Goal: Task Accomplishment & Management: Complete application form

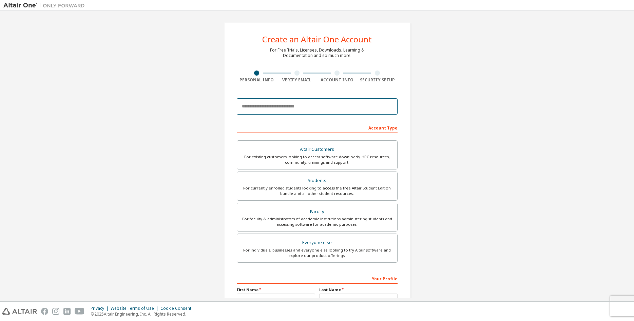
click at [312, 108] on input "email" at bounding box center [317, 106] width 161 height 16
type input "**********"
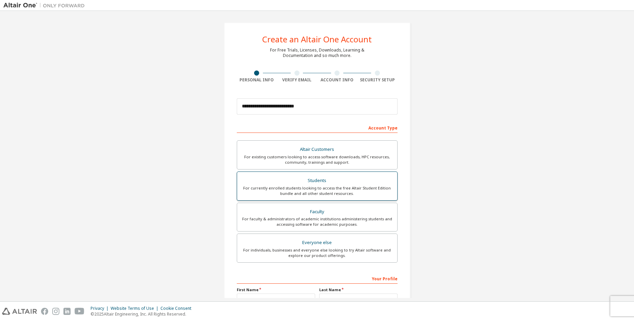
click at [342, 191] on div "For currently enrolled students looking to access the free Altair Student Editi…" at bounding box center [317, 191] width 152 height 11
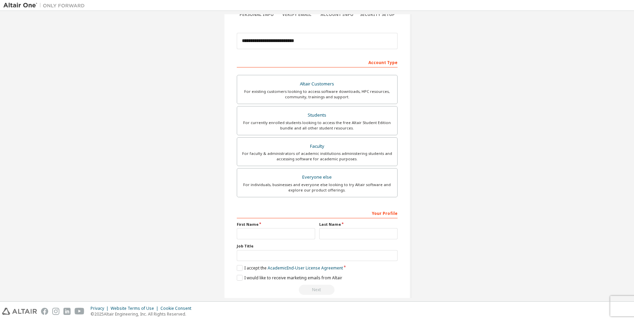
scroll to position [69, 0]
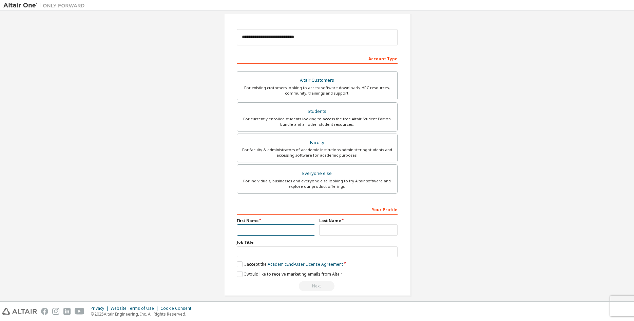
click at [281, 228] on input "text" at bounding box center [276, 230] width 78 height 11
type input "******"
type input "**********"
click at [241, 264] on label "I accept the Academic End-User License Agreement" at bounding box center [290, 264] width 106 height 6
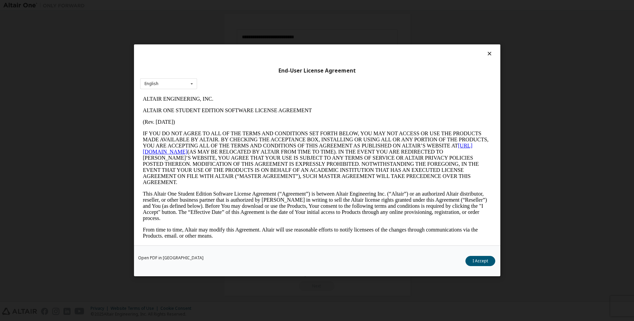
scroll to position [0, 0]
click at [476, 264] on button "I Accept" at bounding box center [480, 261] width 30 height 10
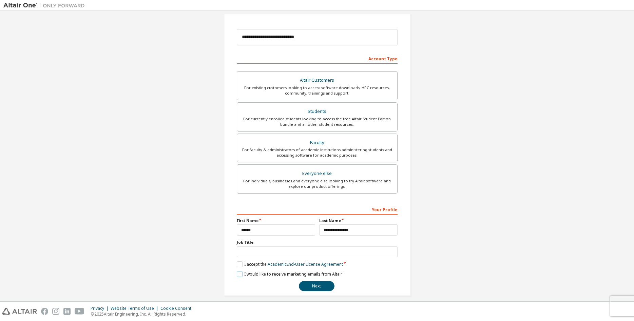
click at [240, 274] on label "I would like to receive marketing emails from Altair" at bounding box center [289, 274] width 105 height 6
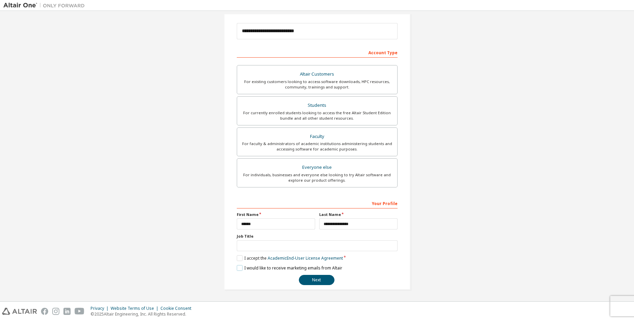
click at [239, 266] on label "I would like to receive marketing emails from Altair" at bounding box center [289, 268] width 105 height 6
click at [278, 246] on input "text" at bounding box center [317, 245] width 161 height 11
click at [311, 281] on button "Next" at bounding box center [317, 280] width 36 height 10
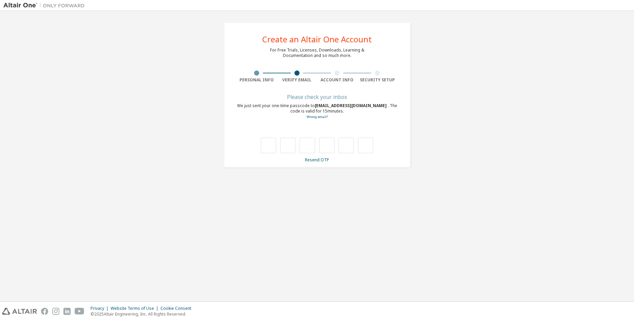
click at [130, 211] on div "**********" at bounding box center [316, 156] width 627 height 284
click at [276, 143] on div at bounding box center [317, 146] width 113 height 16
click at [273, 143] on input "text" at bounding box center [268, 146] width 15 height 16
type input "*"
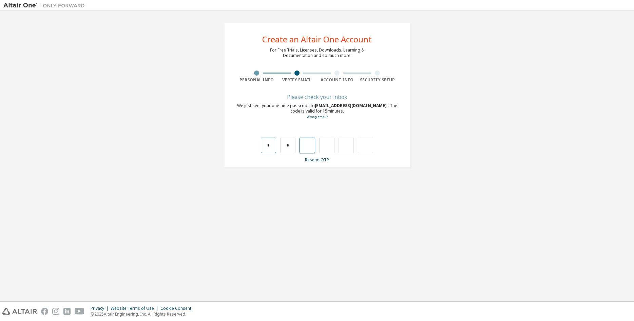
type input "*"
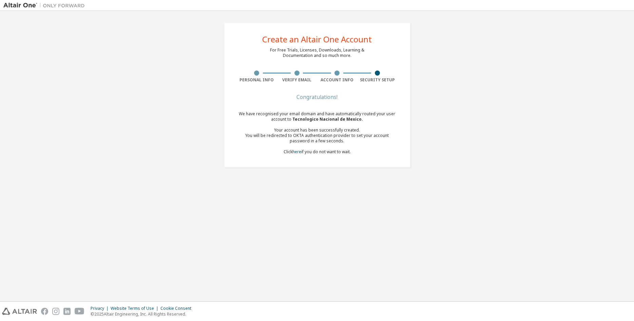
click at [25, 6] on img at bounding box center [45, 5] width 85 height 7
click at [57, 6] on img at bounding box center [45, 5] width 85 height 7
